Goal: Information Seeking & Learning: Learn about a topic

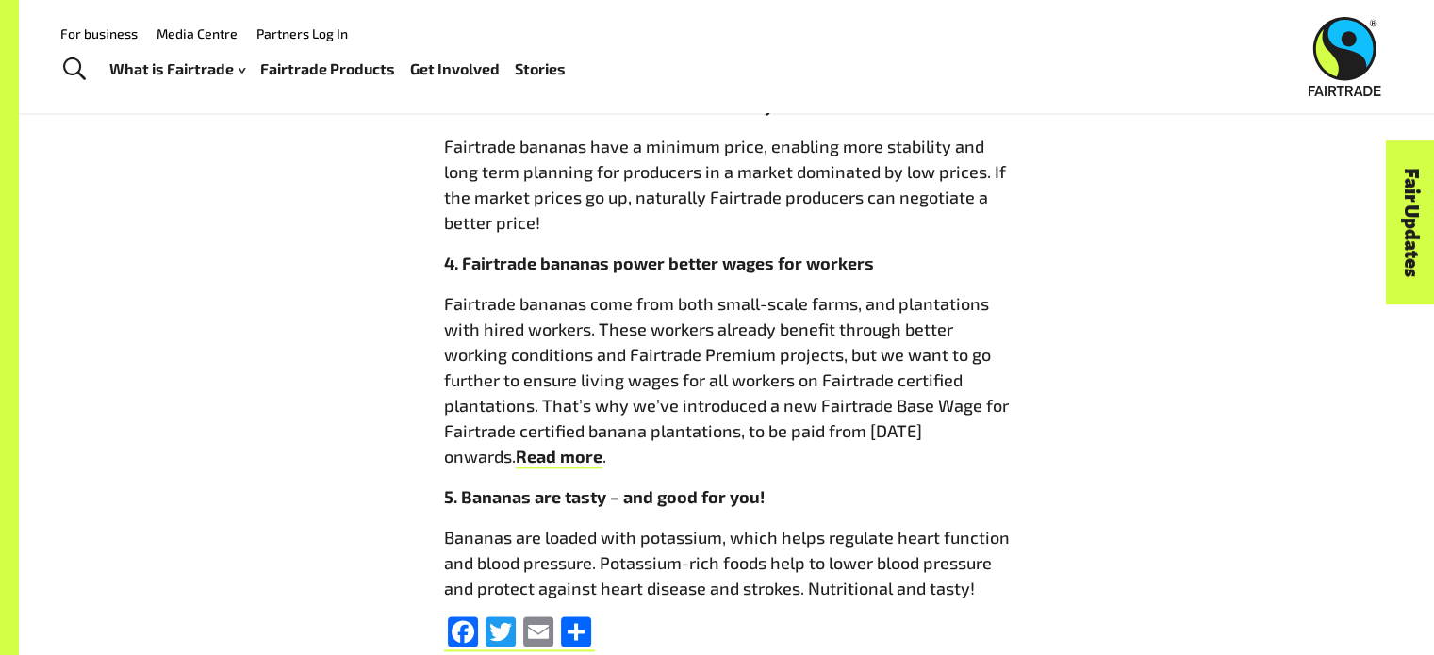
scroll to position [2262, 0]
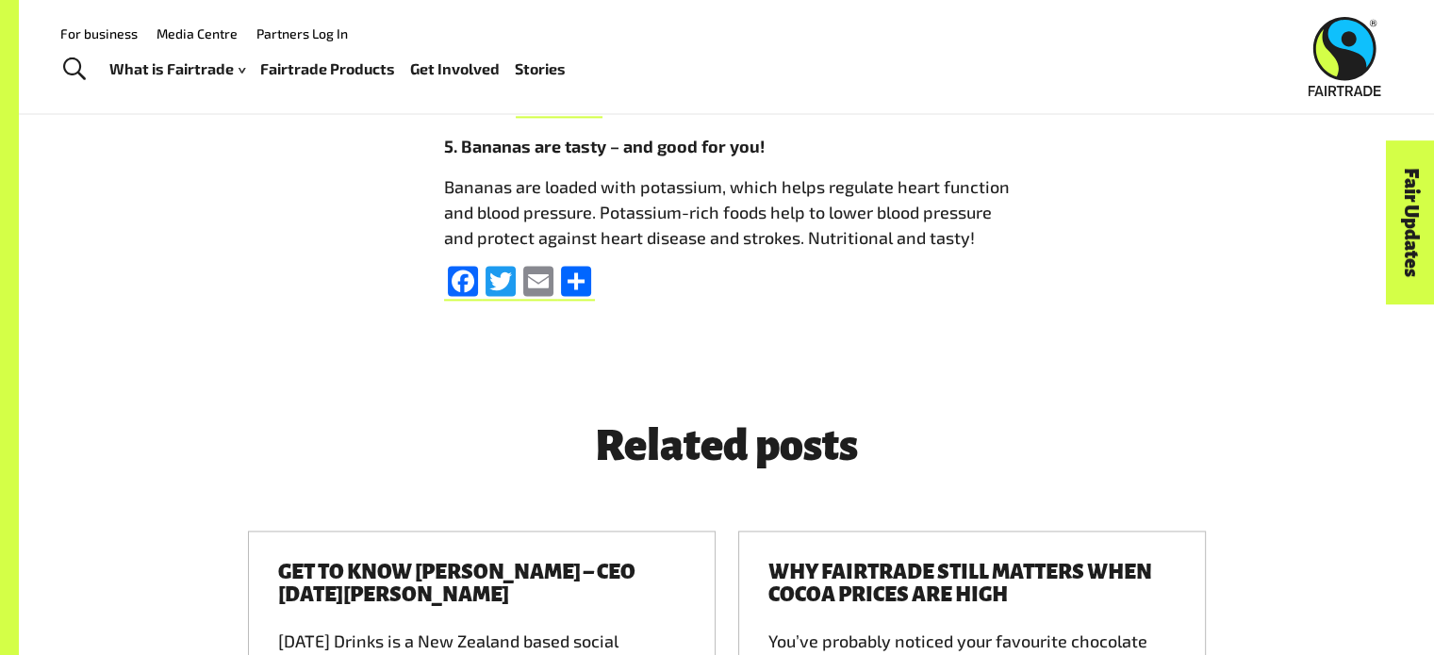
scroll to position [2607, 0]
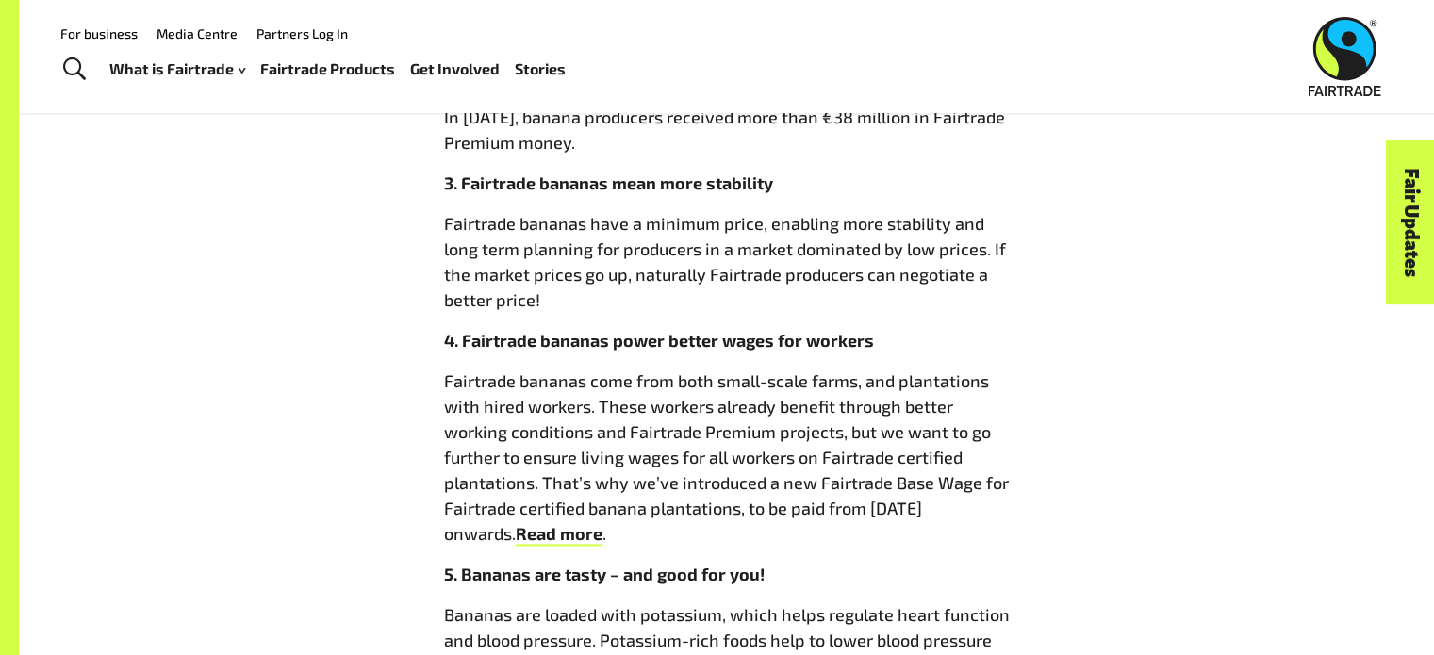
scroll to position [2168, 0]
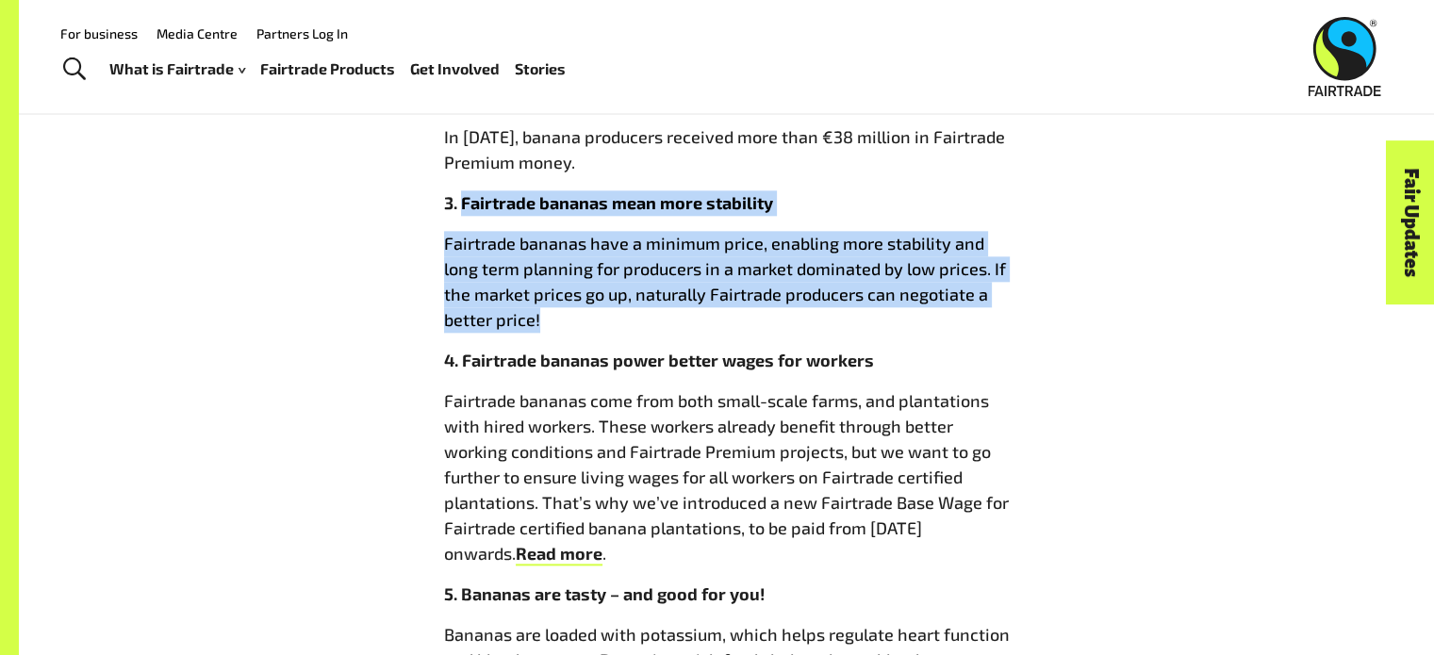
drag, startPoint x: 462, startPoint y: 203, endPoint x: 800, endPoint y: 325, distance: 359.9
copy div "Fairtrade bananas mean more stability Fairtrade bananas have a minimum price, e…"
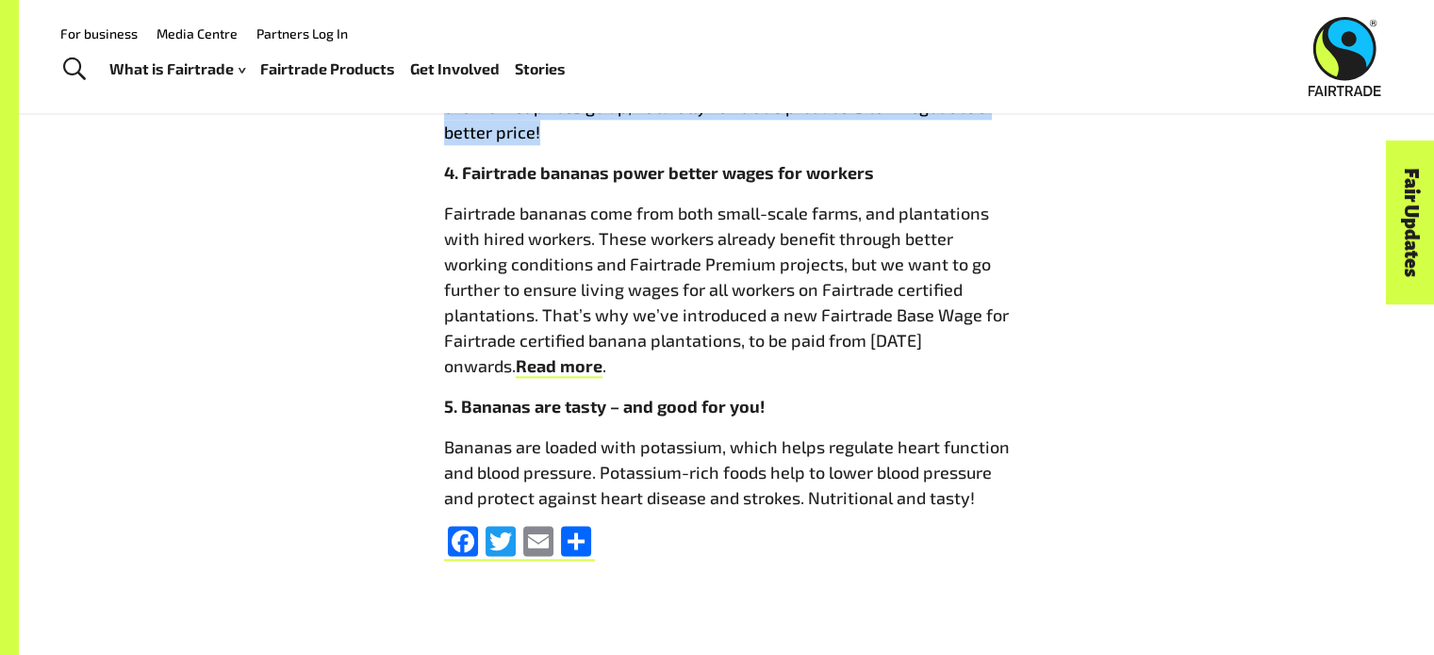
scroll to position [2324, 0]
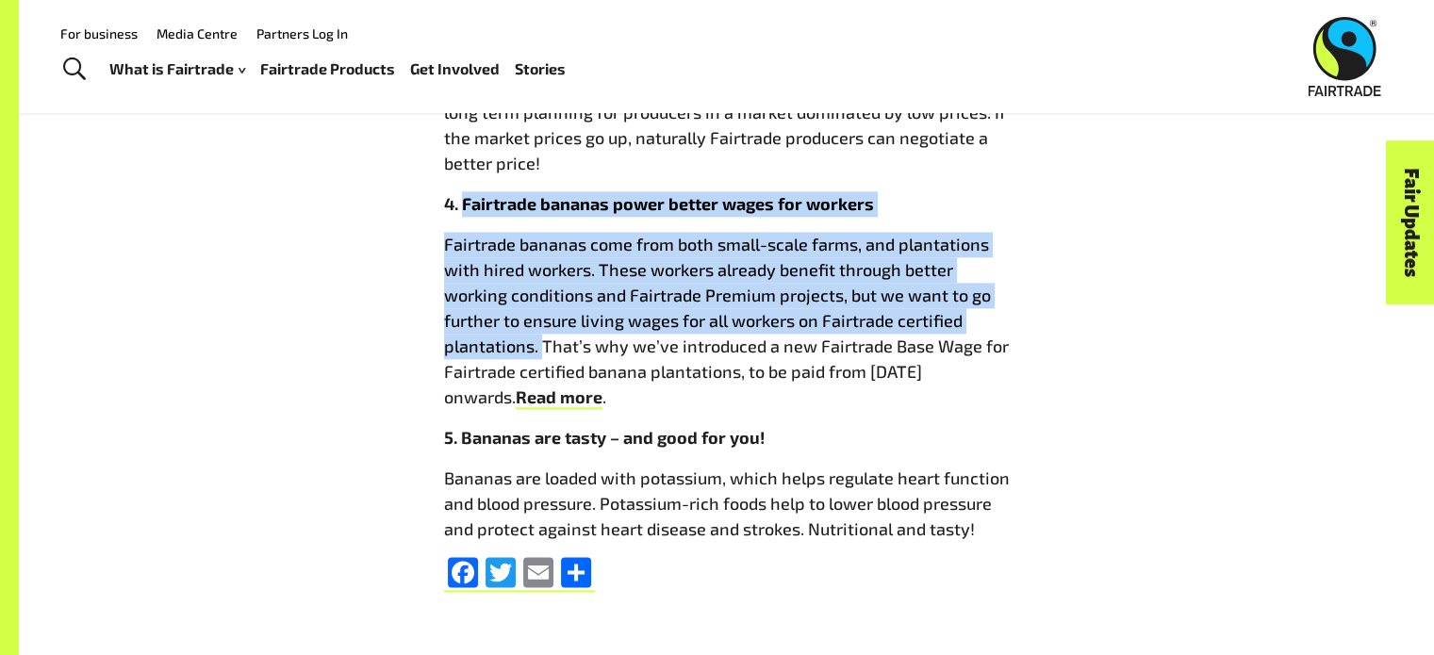
drag, startPoint x: 466, startPoint y: 198, endPoint x: 539, endPoint y: 342, distance: 161.9
copy div "Fairtrade bananas power better wages for workers Fairtrade bananas come from bo…"
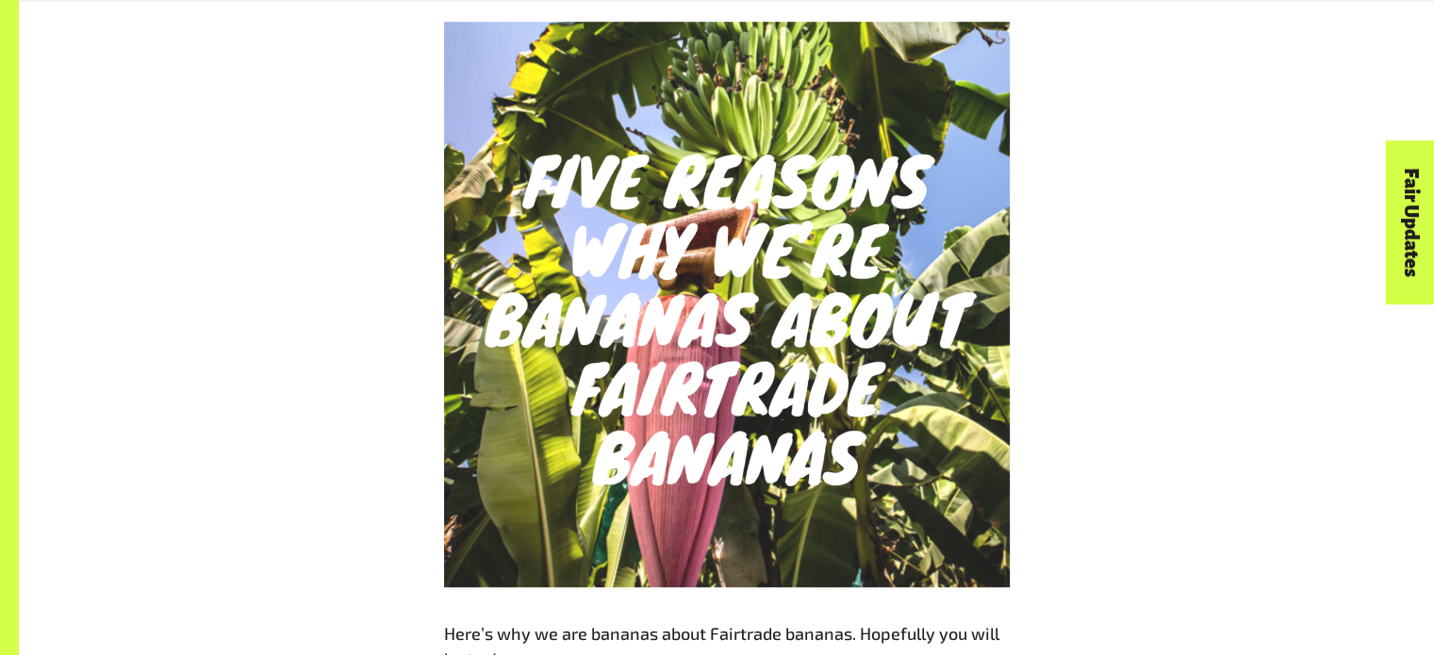
scroll to position [1225, 0]
